Goal: Find specific page/section: Find specific page/section

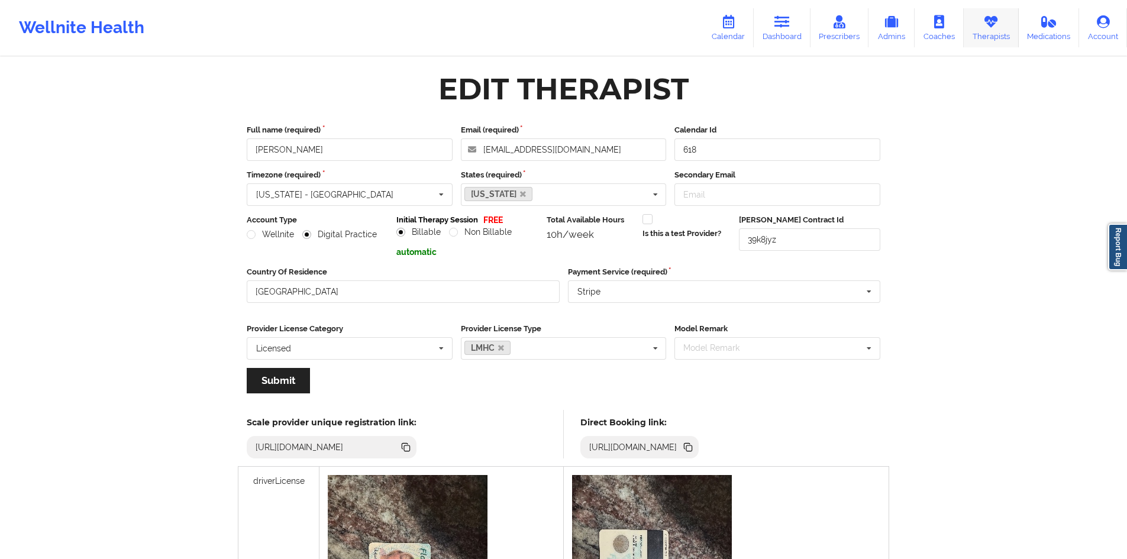
click at [976, 21] on link "Therapists" at bounding box center [991, 27] width 55 height 39
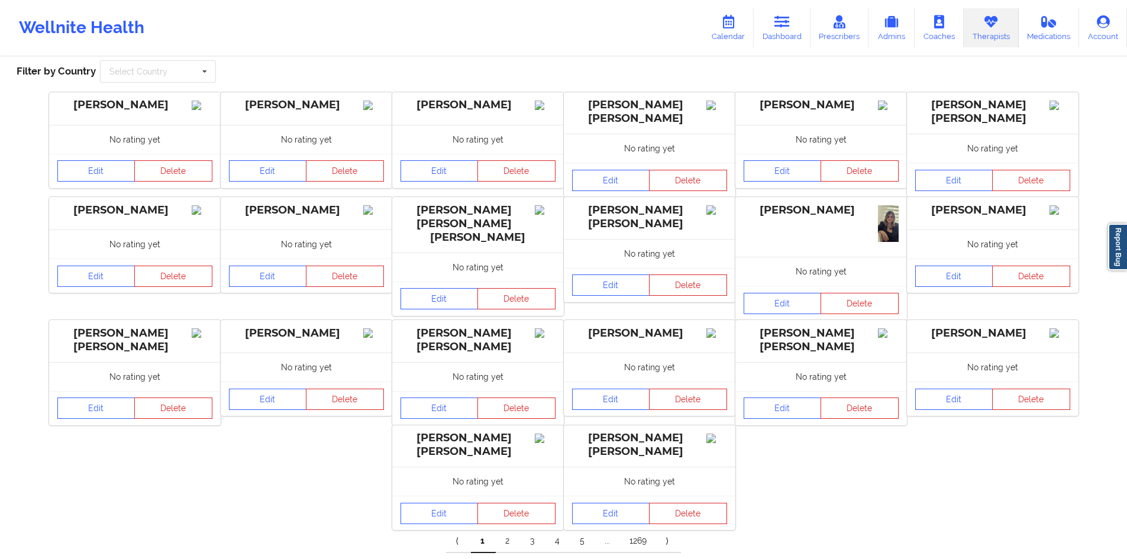
scroll to position [107, 0]
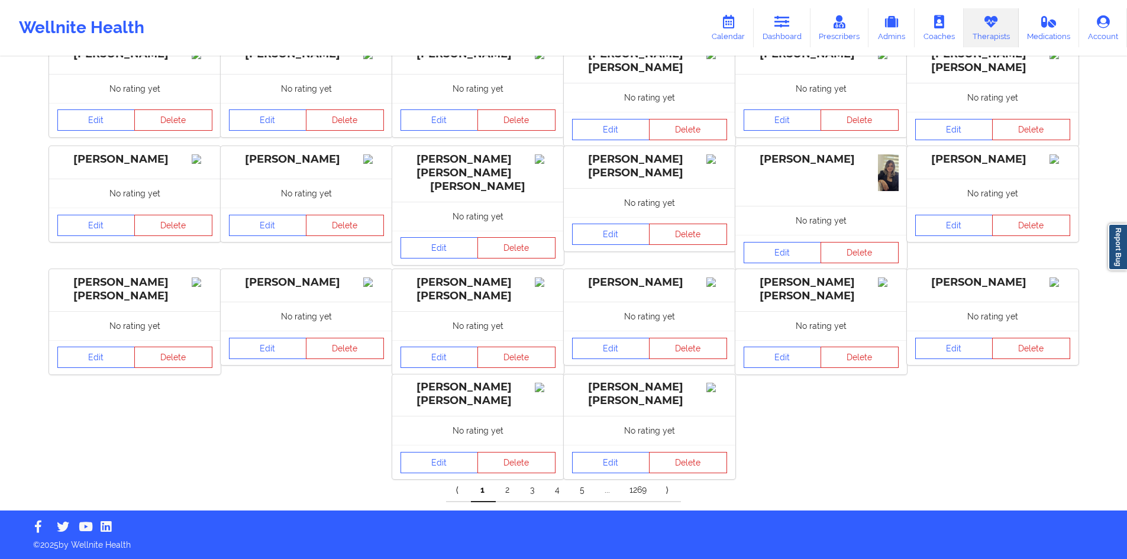
click at [585, 499] on link "5" at bounding box center [582, 491] width 25 height 24
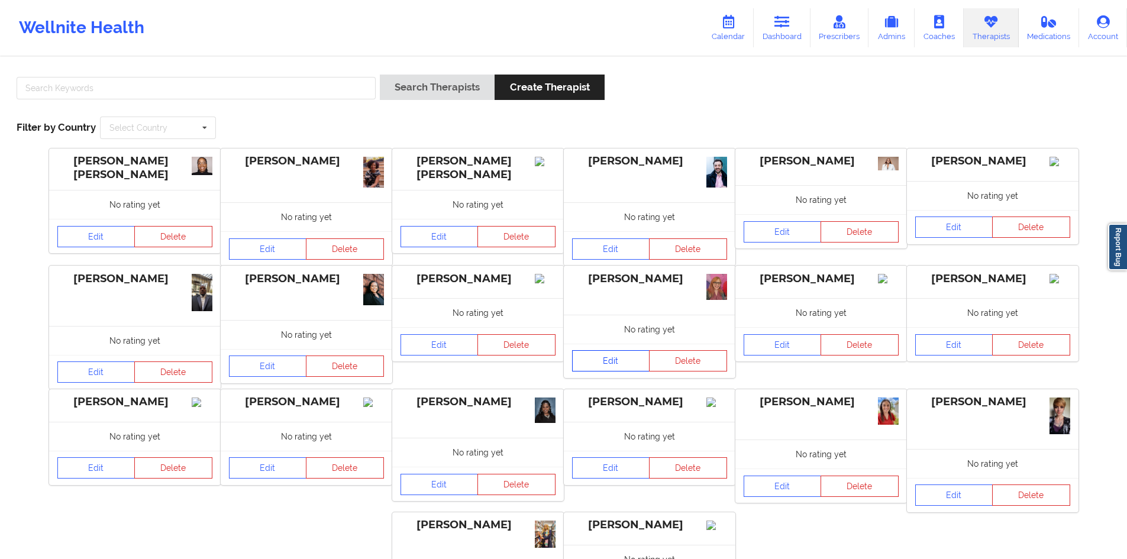
click at [595, 356] on link "Edit" at bounding box center [611, 360] width 78 height 21
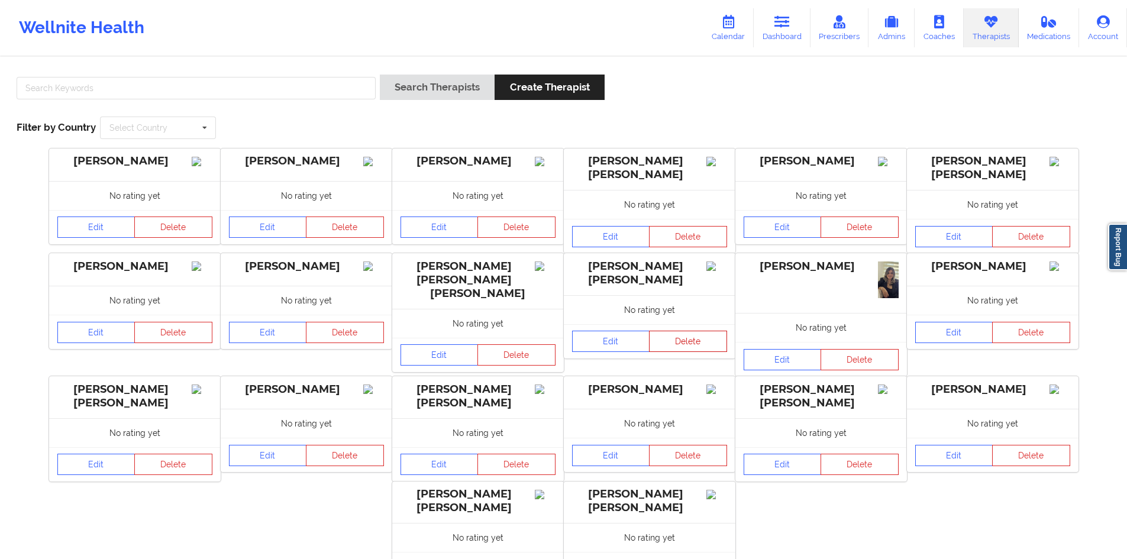
scroll to position [114, 0]
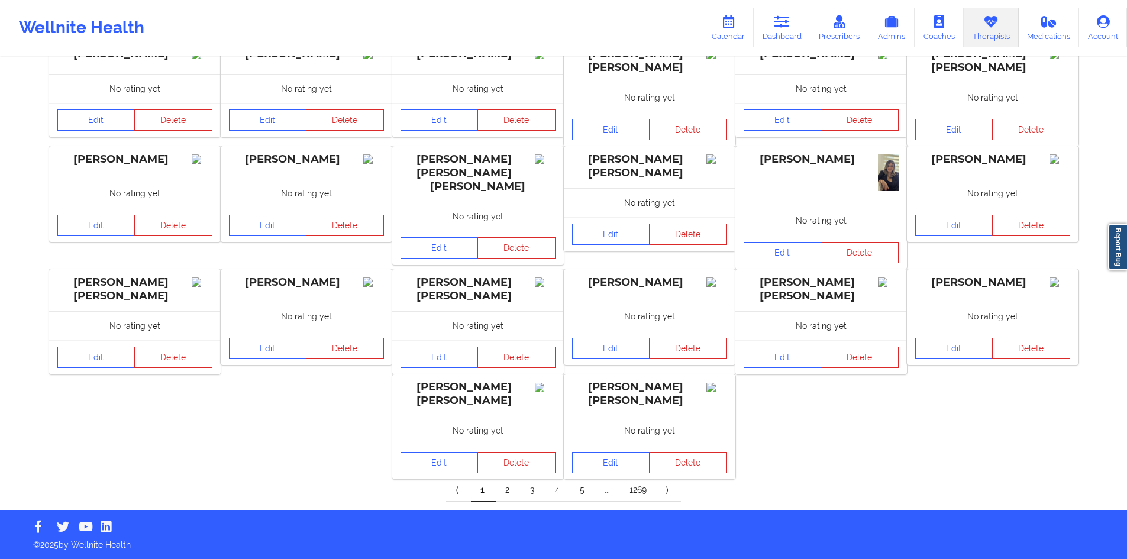
click at [582, 490] on link "5" at bounding box center [582, 491] width 25 height 24
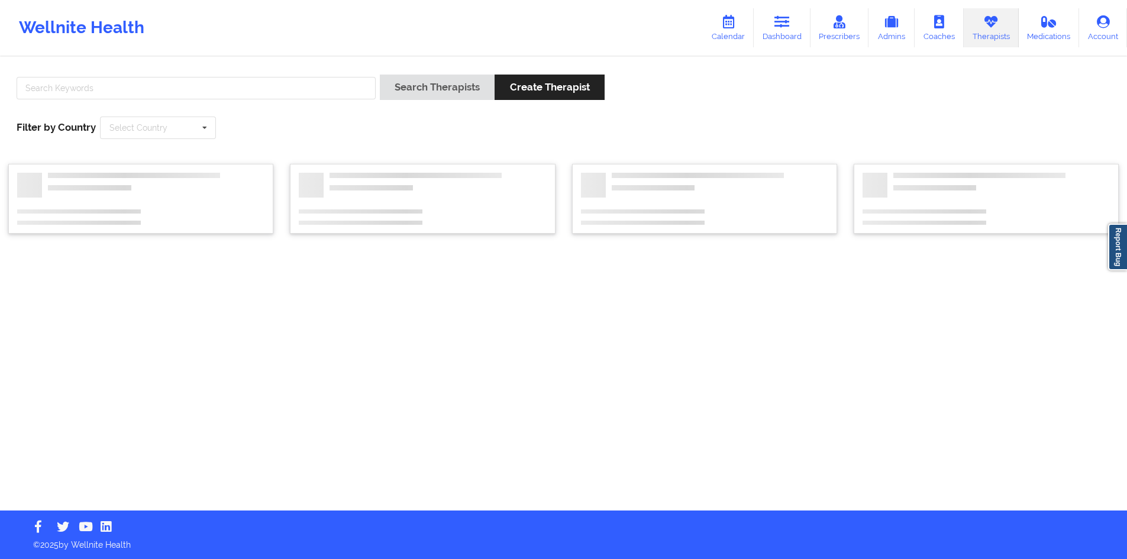
scroll to position [0, 0]
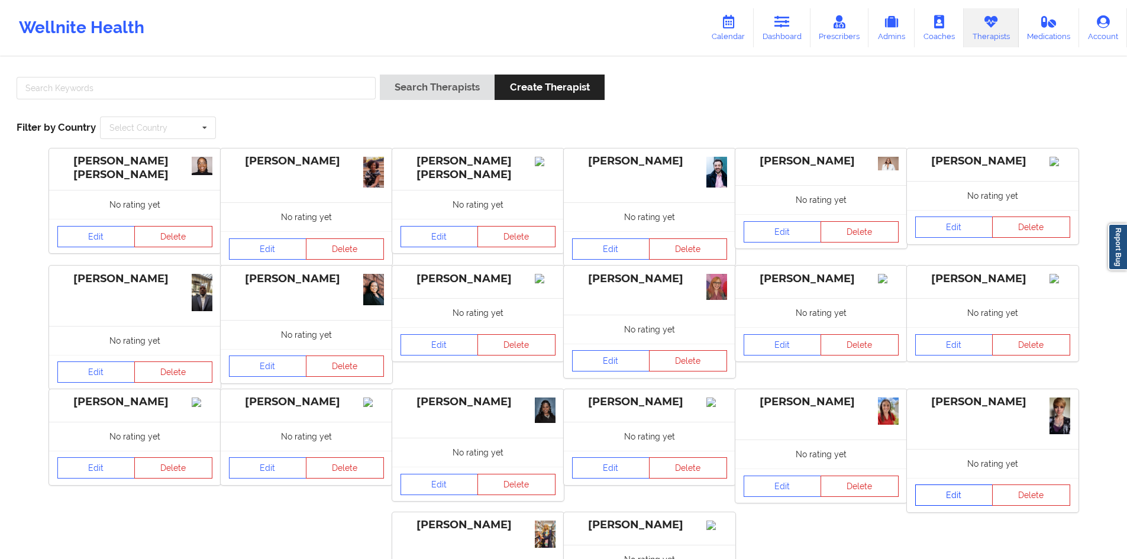
click at [955, 490] on link "Edit" at bounding box center [954, 495] width 78 height 21
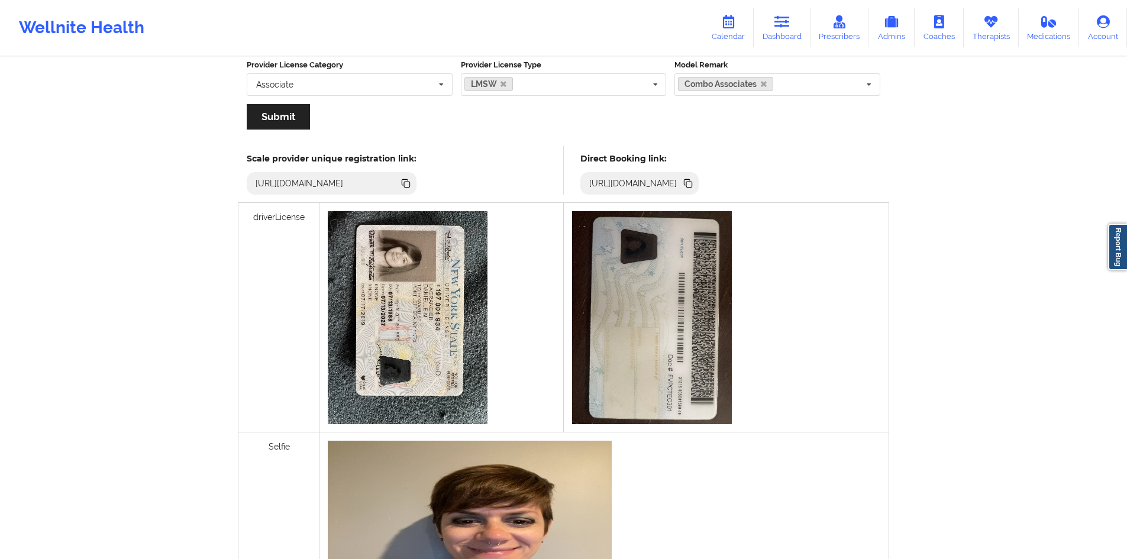
scroll to position [118, 0]
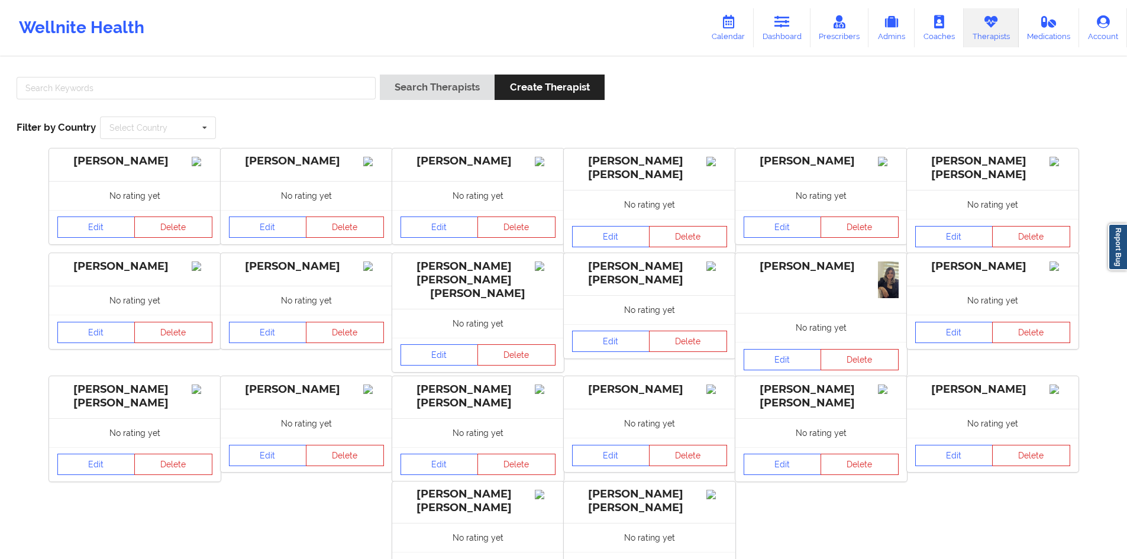
scroll to position [114, 0]
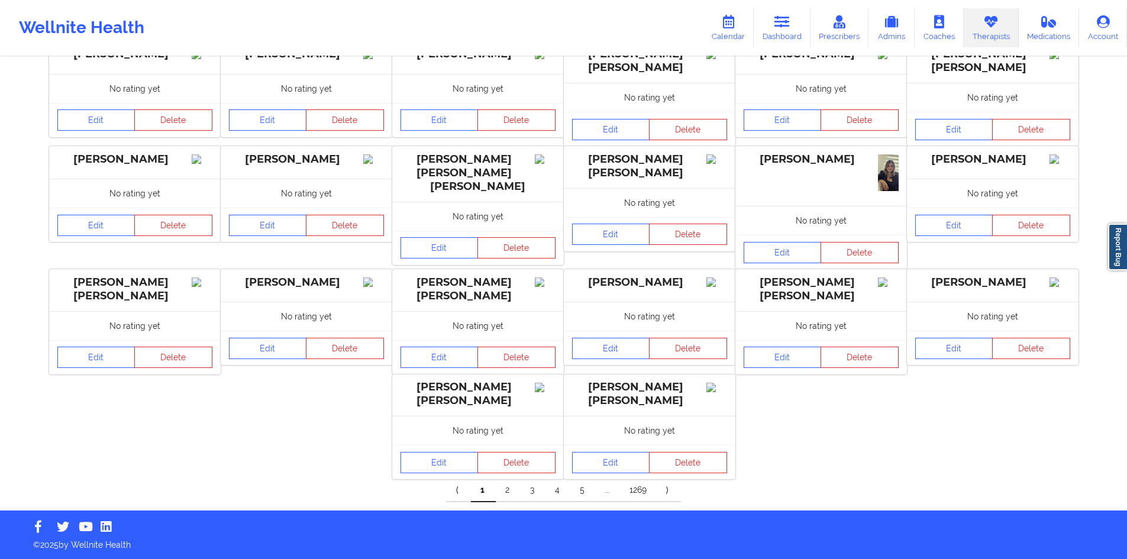
click at [605, 492] on link "..." at bounding box center [607, 491] width 25 height 24
click at [588, 491] on link "5" at bounding box center [582, 491] width 25 height 24
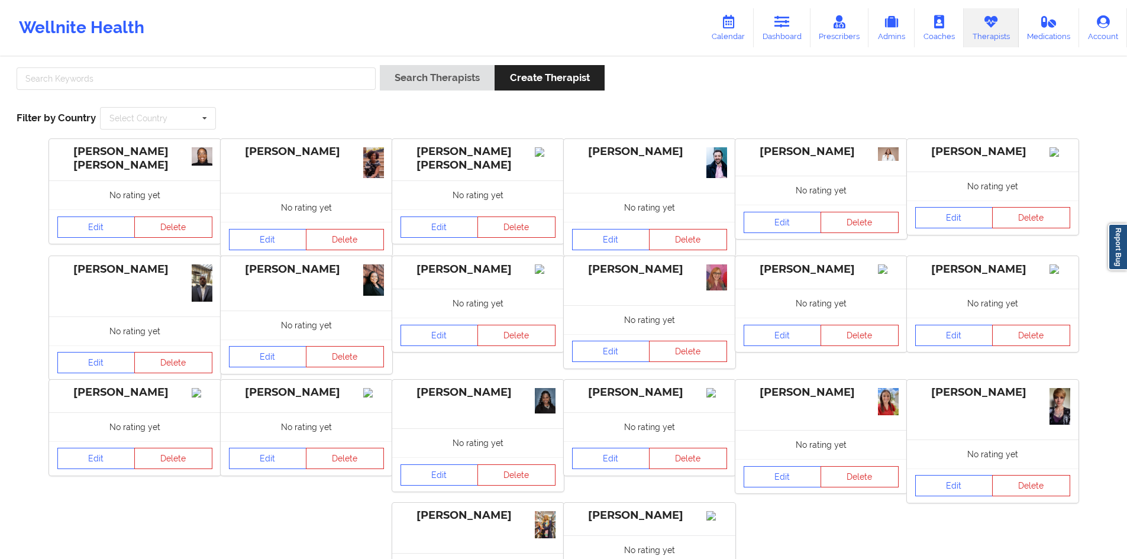
scroll to position [147, 0]
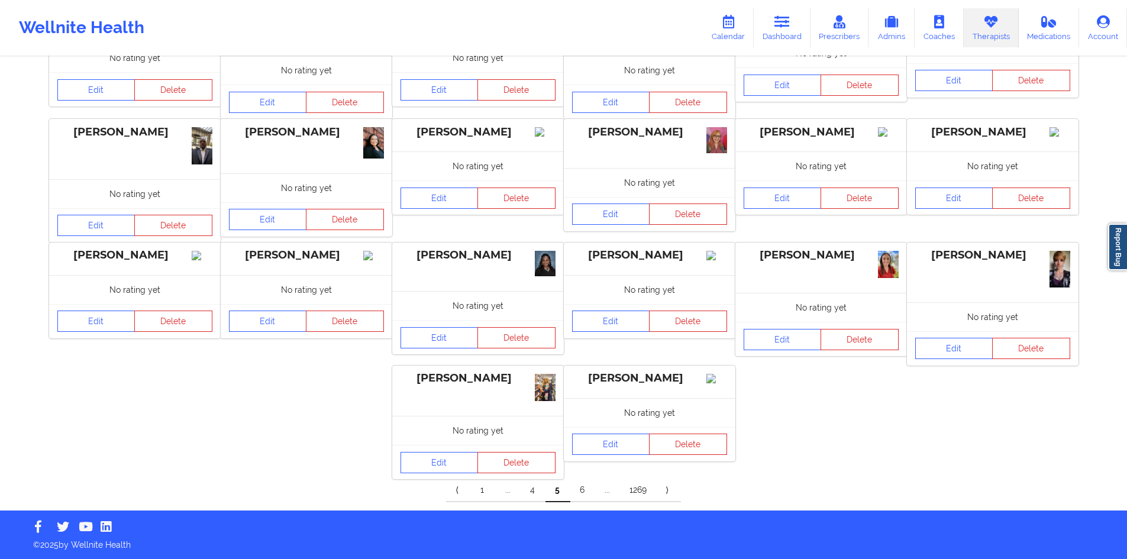
click at [665, 497] on link "⟩" at bounding box center [668, 491] width 25 height 24
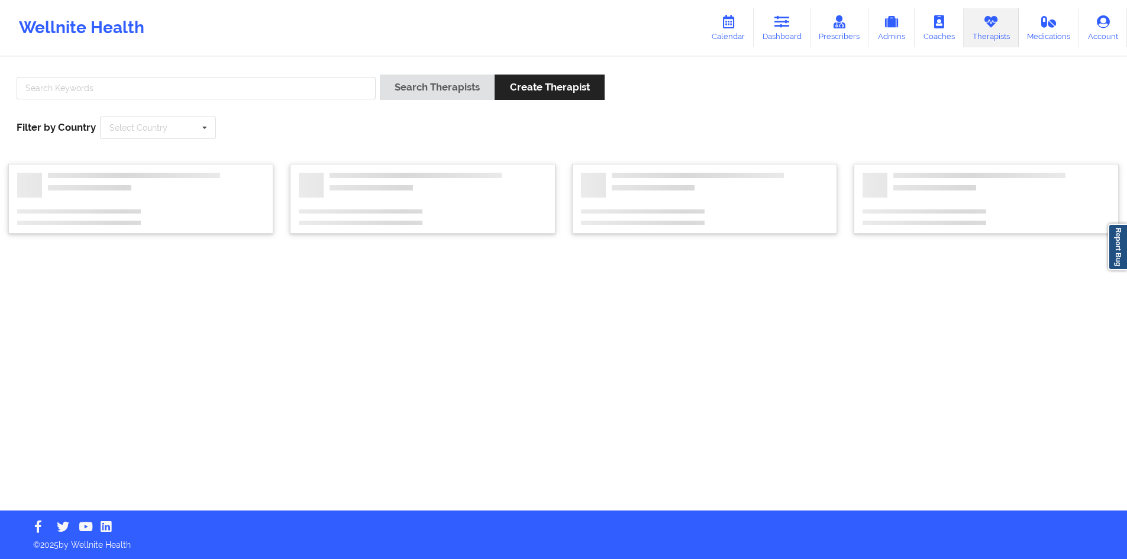
scroll to position [0, 0]
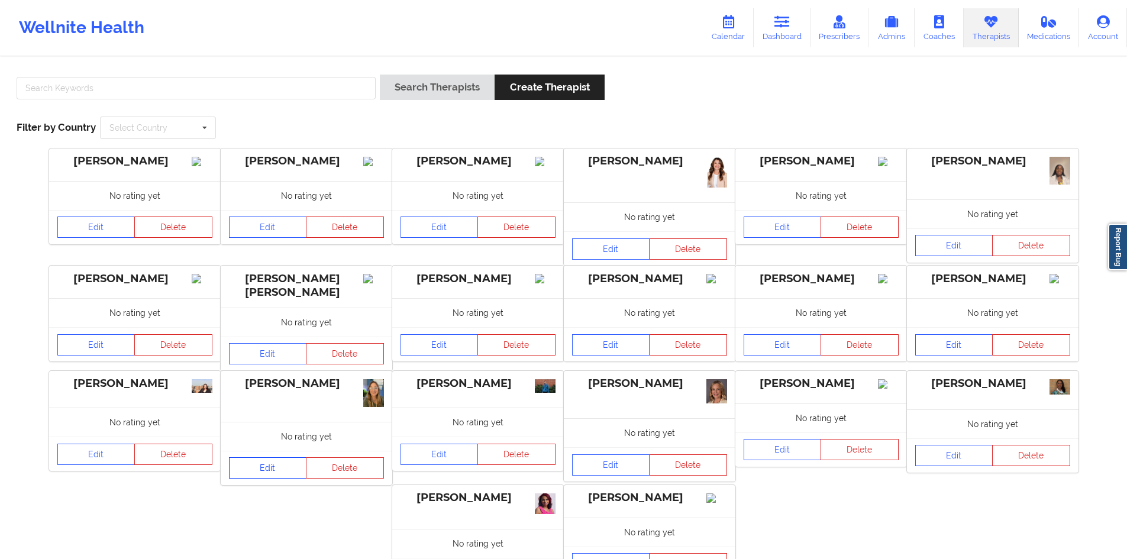
click at [251, 470] on link "Edit" at bounding box center [268, 467] width 78 height 21
